Goal: Find specific page/section: Locate a particular part of the current website

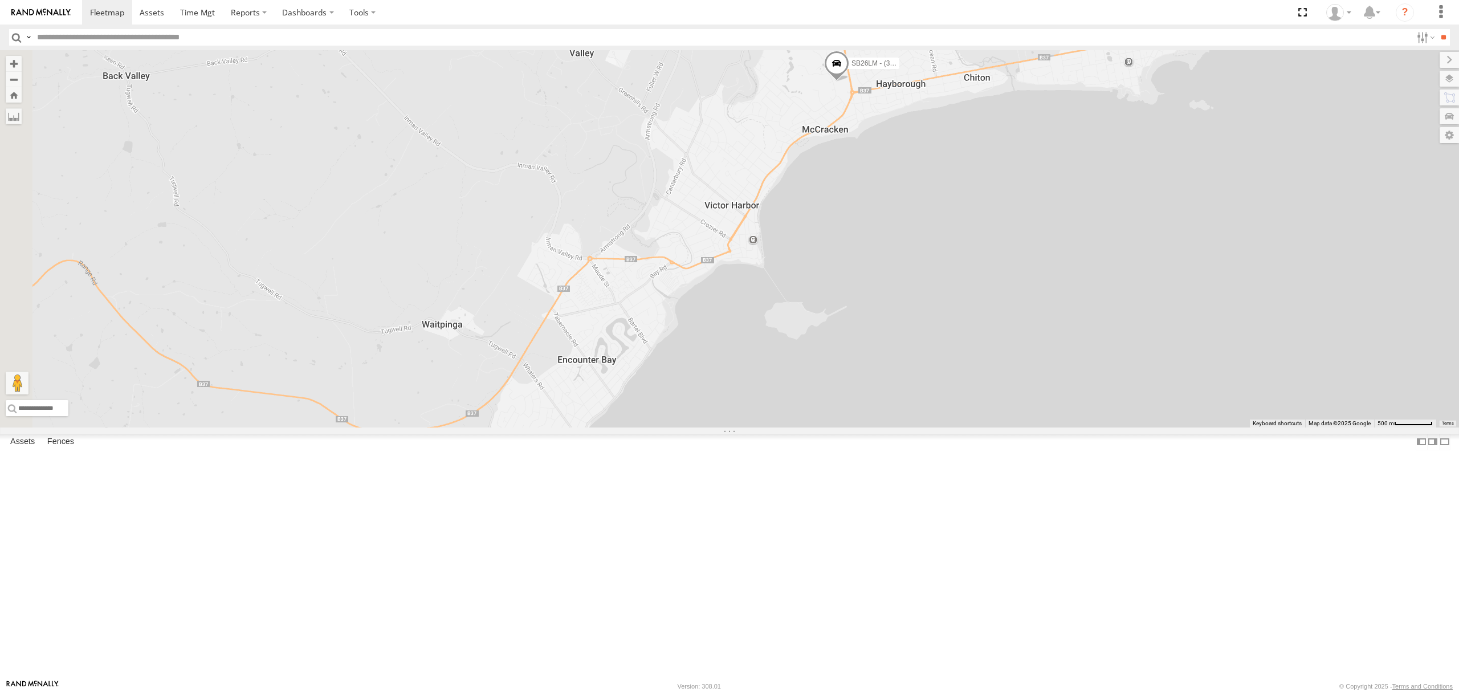
click at [0, 0] on div "All Assets" at bounding box center [0, 0] width 0 height 0
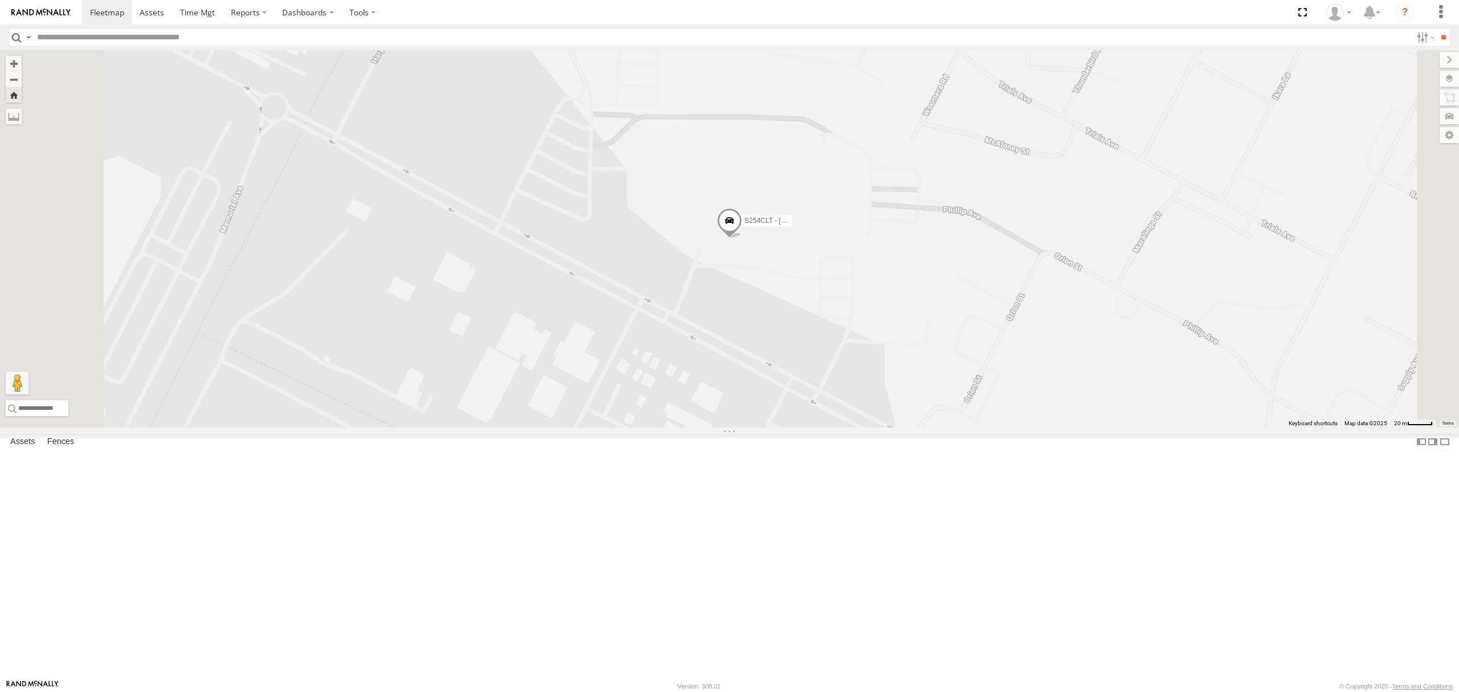
click at [0, 0] on div "SB25LM - (6P HINO) R6 All Assets [PERSON_NAME][GEOGRAPHIC_DATA] -34.94174 138.6…" at bounding box center [0, 0] width 0 height 0
click at [0, 0] on div "SY71FR - (16P TRAILER) PM1" at bounding box center [0, 0] width 0 height 0
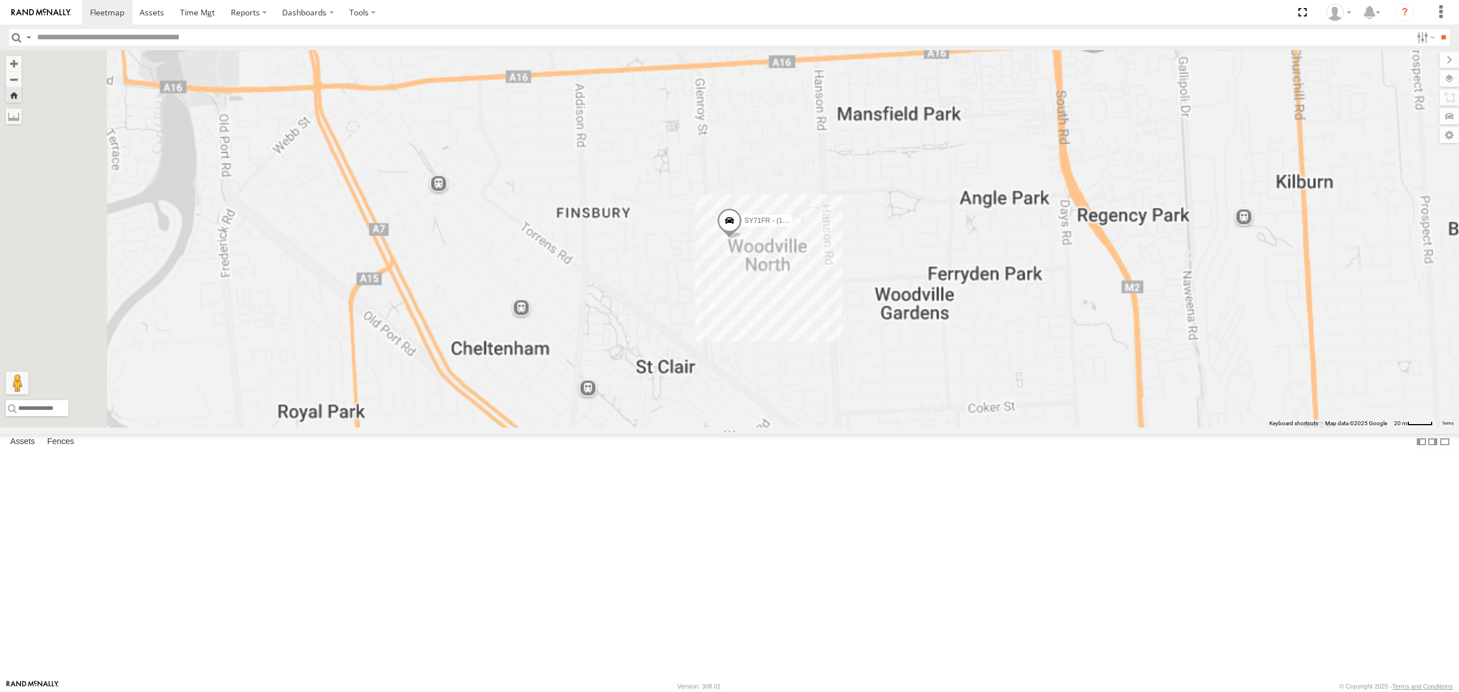
click at [0, 0] on div "SB25LM - (6P HINO) R6" at bounding box center [0, 0] width 0 height 0
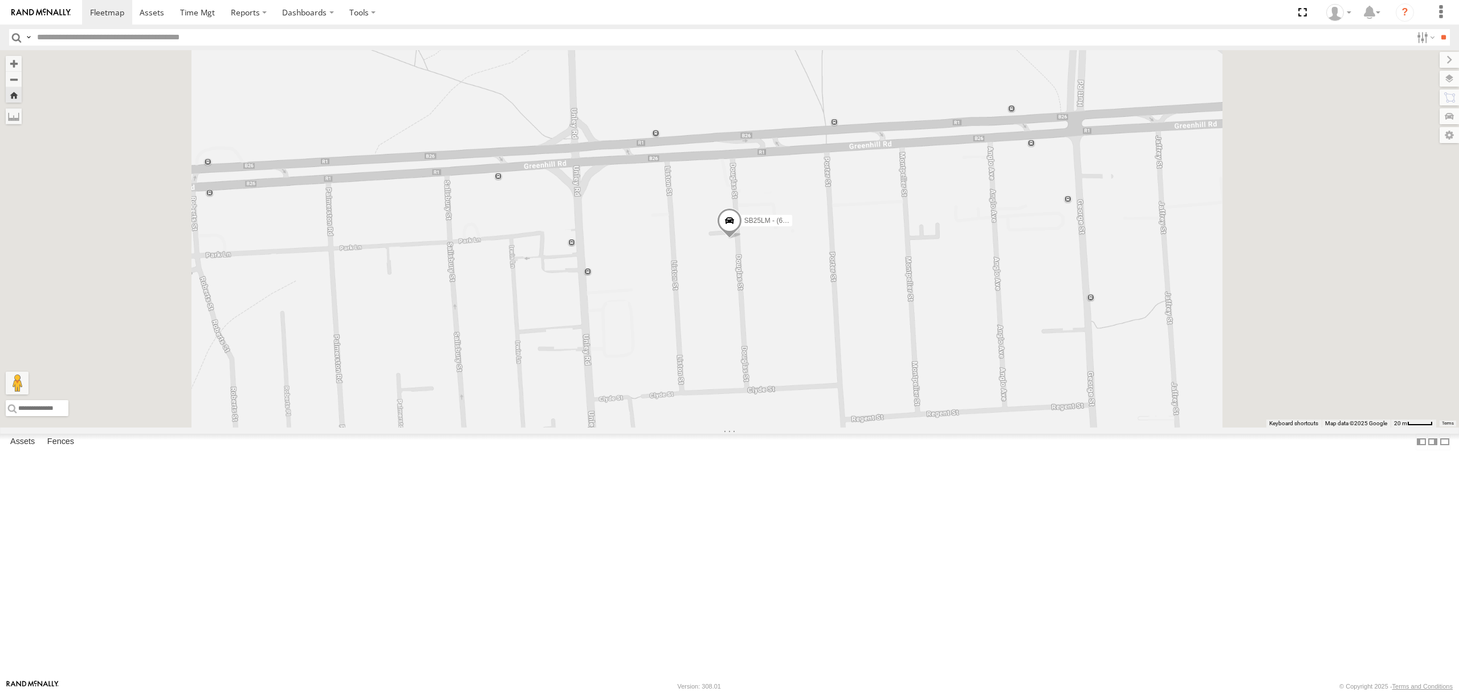
click at [0, 0] on div "S348CAH - [PERSON_NAME]" at bounding box center [0, 0] width 0 height 0
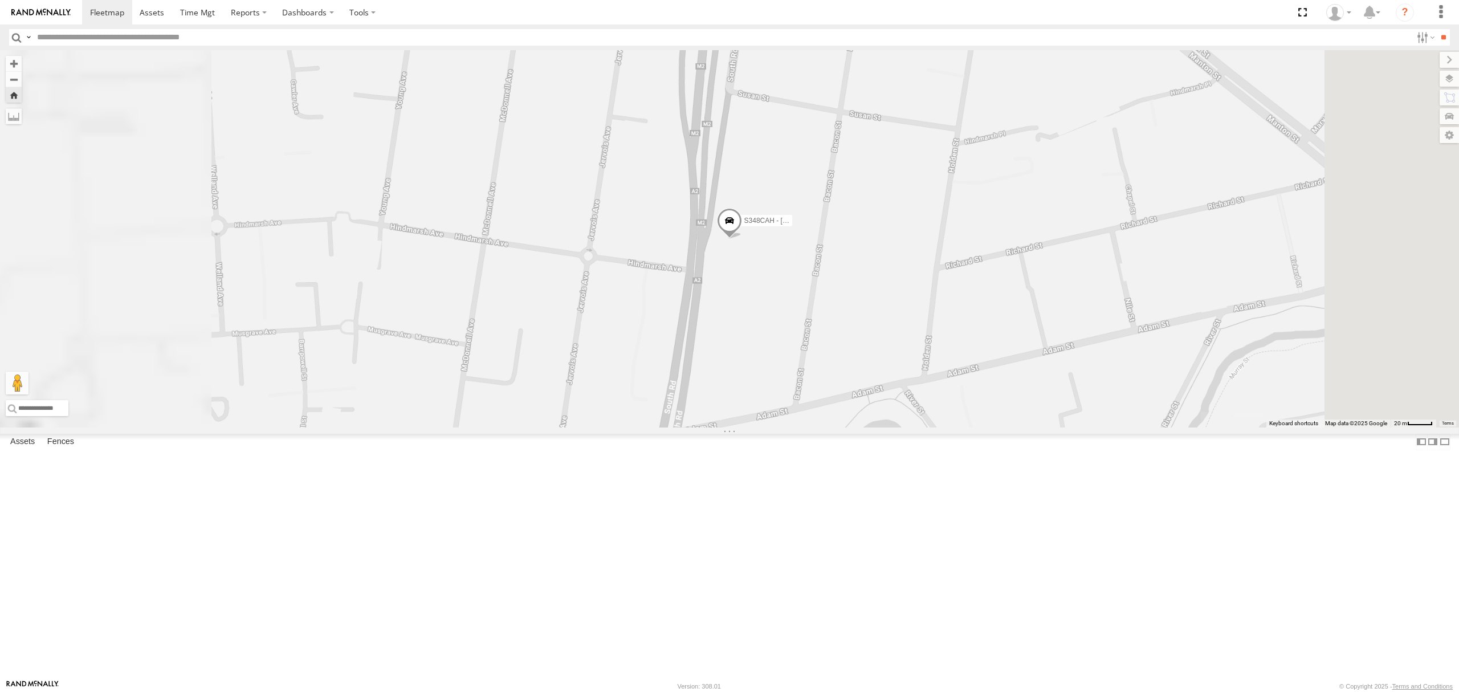
click at [0, 0] on div "All Assets" at bounding box center [0, 0] width 0 height 0
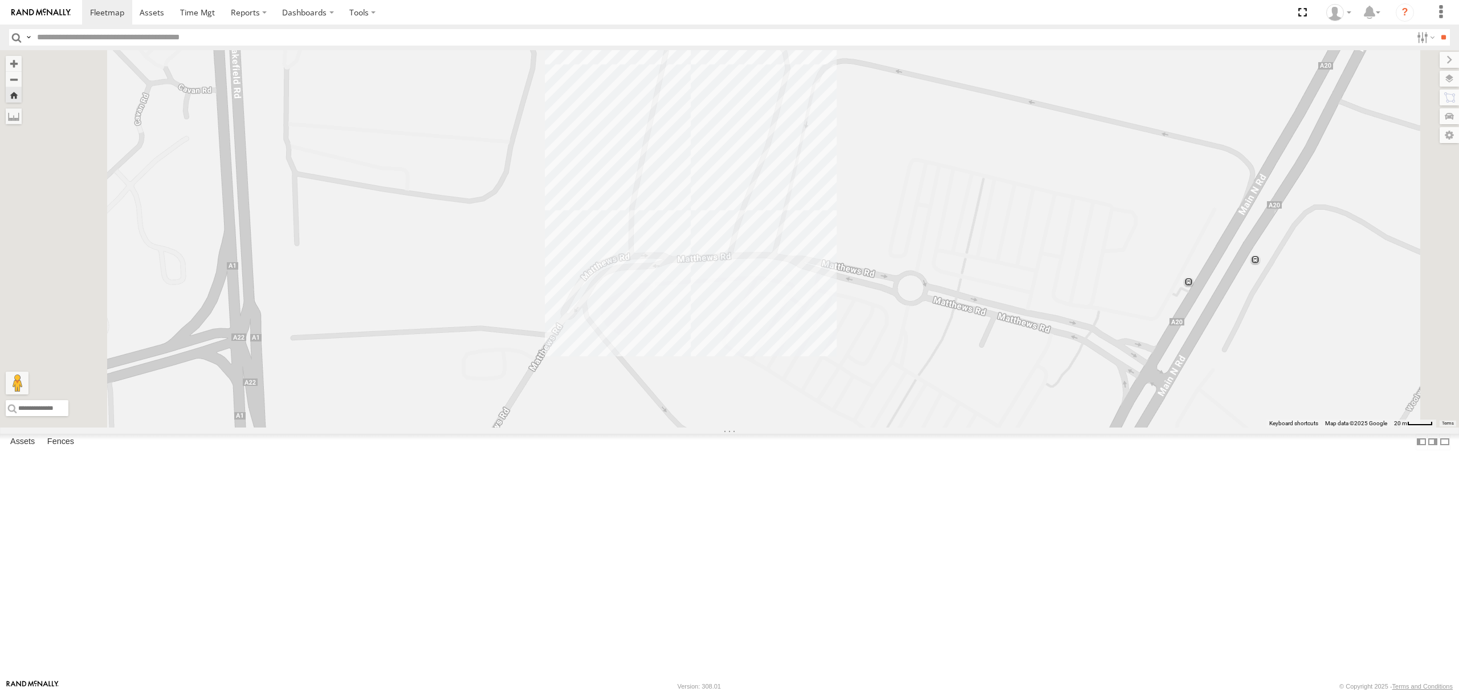
scroll to position [76, 0]
click at [0, 0] on div "All Assets" at bounding box center [0, 0] width 0 height 0
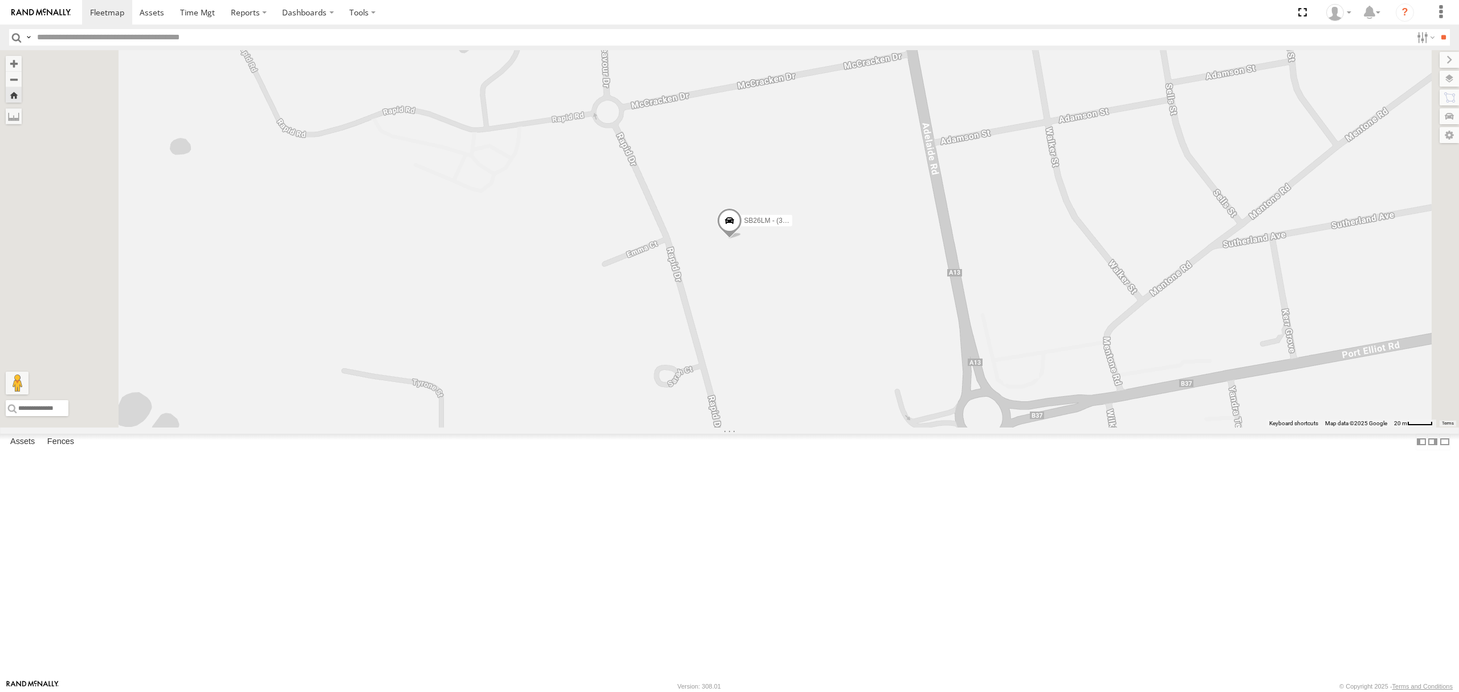
click at [0, 0] on div "S264CKI - Fridge It Crafter" at bounding box center [0, 0] width 0 height 0
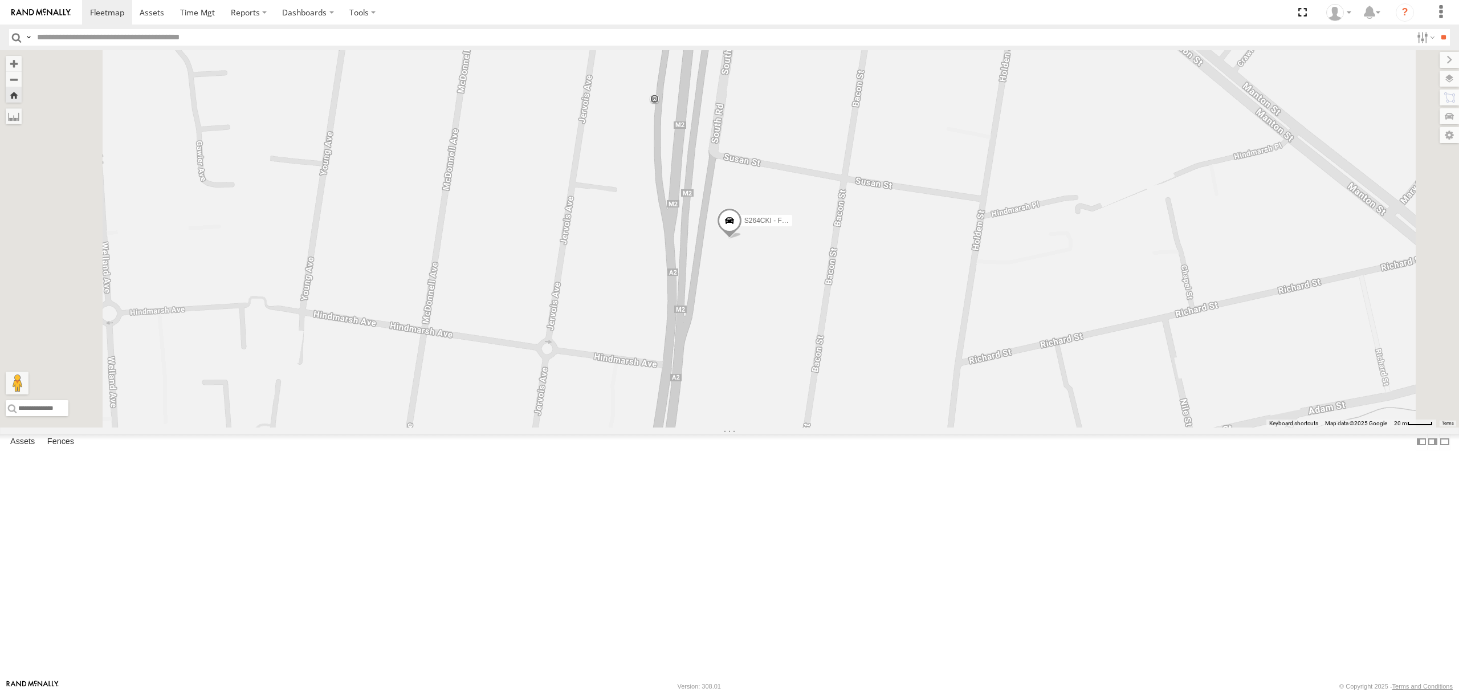
click at [0, 0] on div "S168CSD - Fridge It Spaceship" at bounding box center [0, 0] width 0 height 0
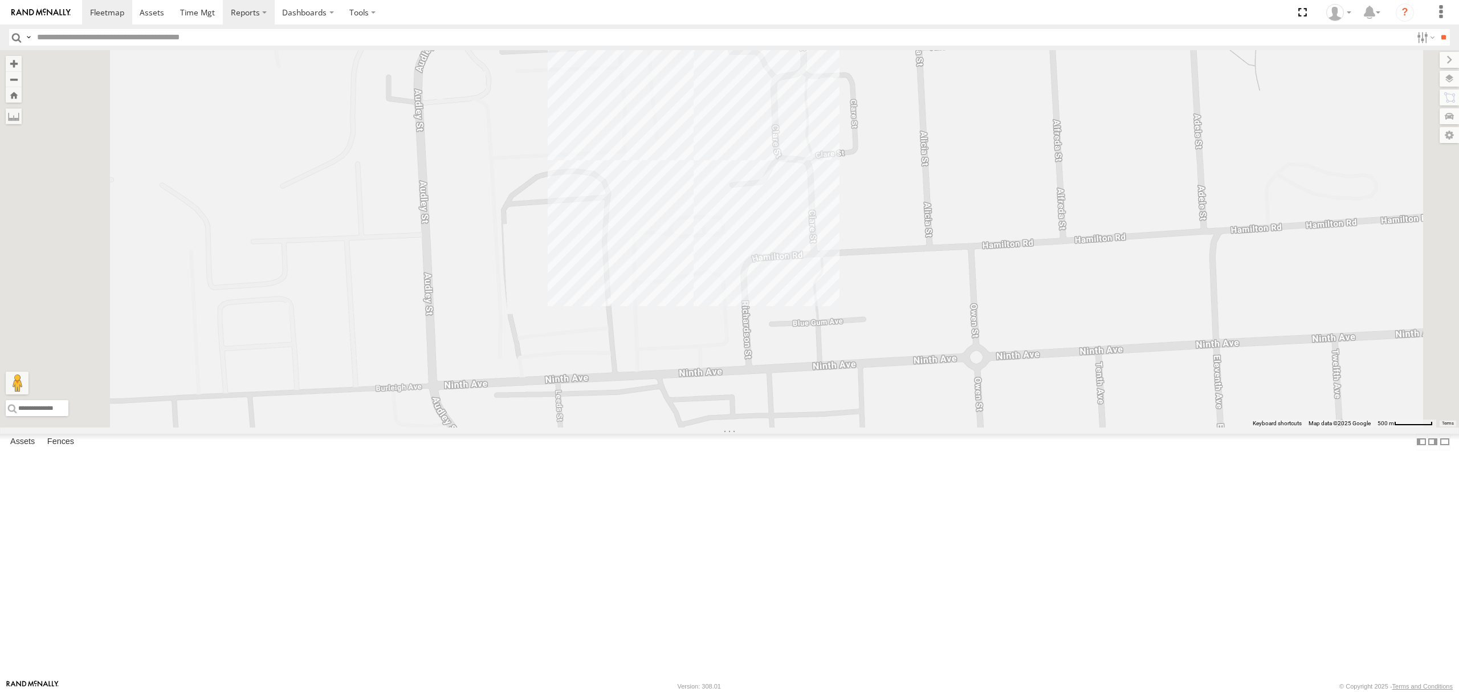
scroll to position [0, 0]
